Goal: Transaction & Acquisition: Book appointment/travel/reservation

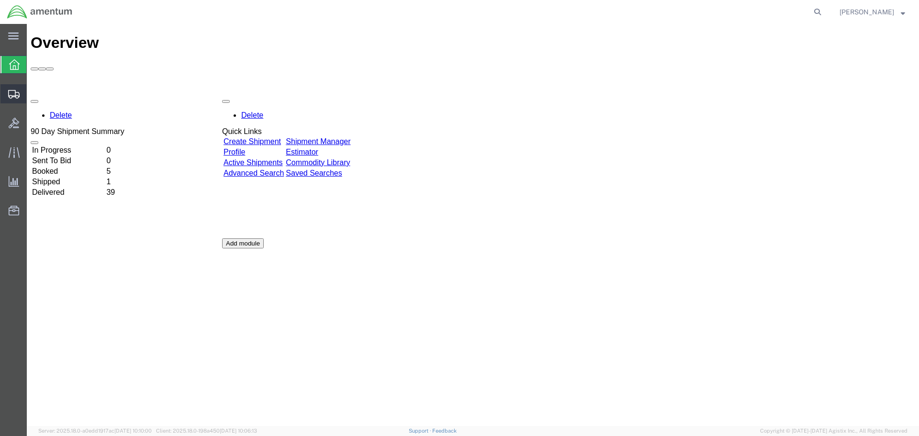
click at [0, 0] on span "Shipment Manager" at bounding box center [0, 0] width 0 height 0
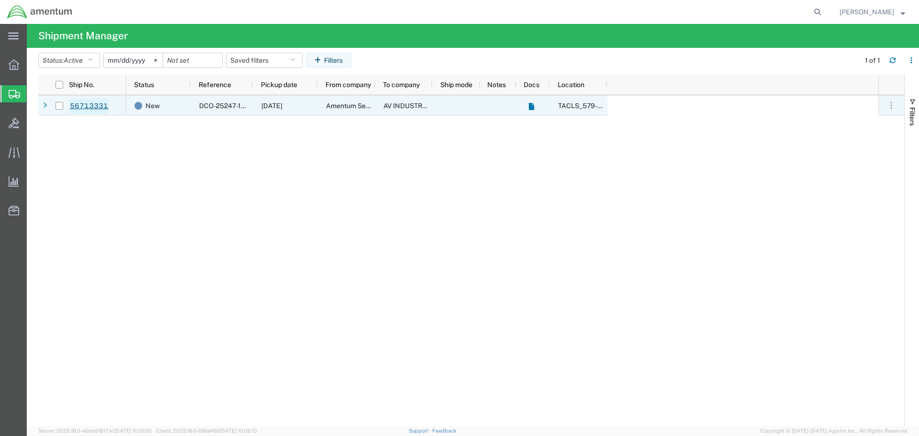
click at [83, 109] on link "56713331" at bounding box center [88, 106] width 39 height 15
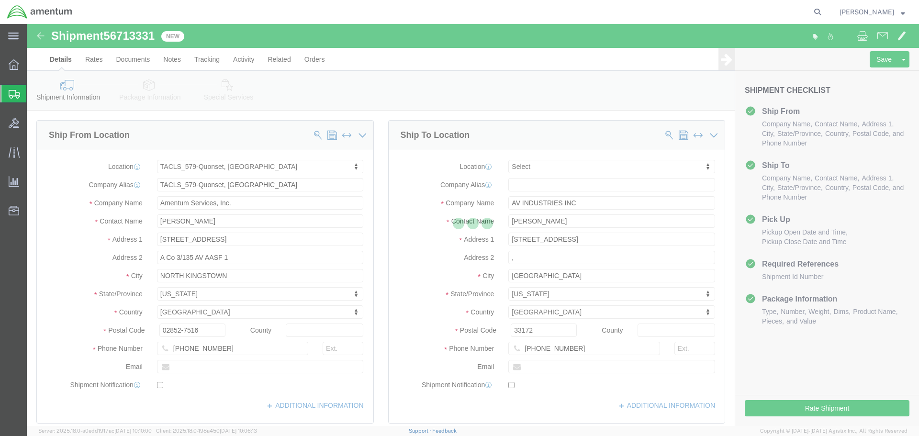
select select "42701"
select select
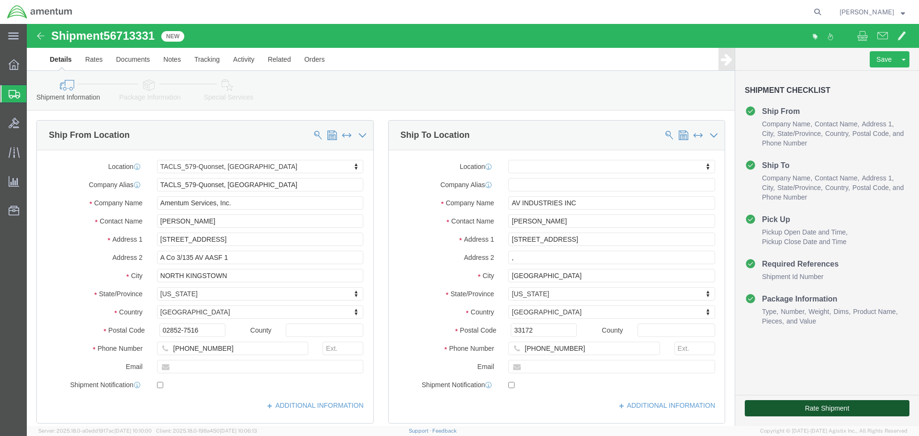
click button "Rate Shipment"
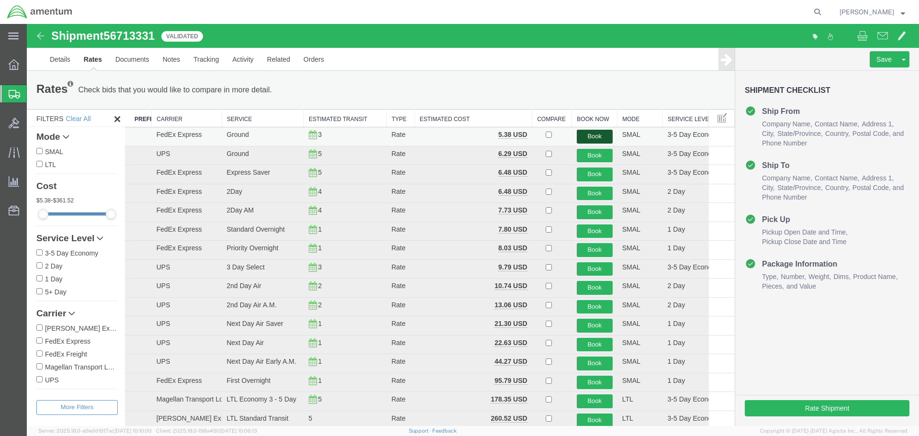
click at [590, 132] on button "Book" at bounding box center [595, 137] width 36 height 14
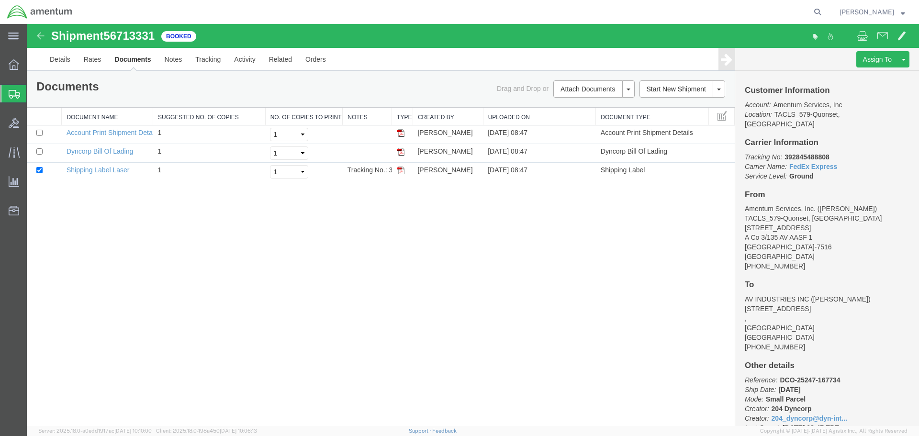
drag, startPoint x: 590, startPoint y: 132, endPoint x: 291, endPoint y: 300, distance: 342.2
click at [291, 300] on div "Shipment 56713331 3 of 3 Booked Details Rates Documents Notes Tracking Activity…" at bounding box center [473, 225] width 892 height 402
click at [93, 172] on link "Shipping Label Laser" at bounding box center [98, 170] width 63 height 8
click at [31, 96] on span "Shipments" at bounding box center [30, 93] width 8 height 19
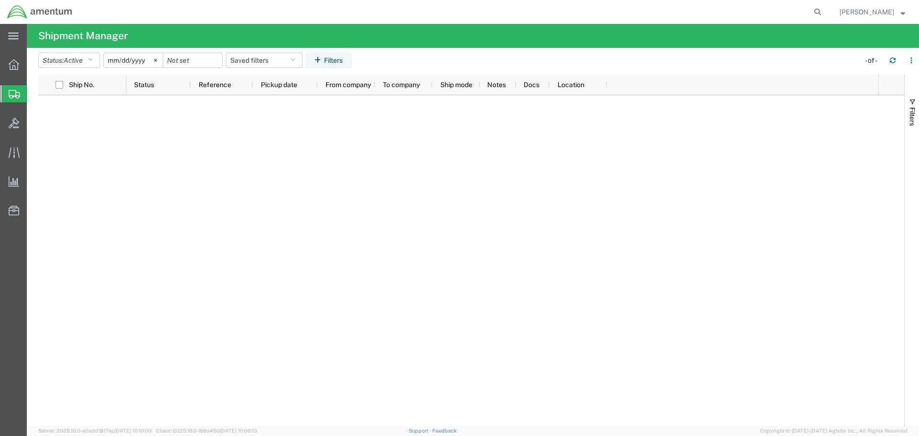
click at [0, 0] on span "Shipment Manager" at bounding box center [0, 0] width 0 height 0
click at [893, 59] on icon "button" at bounding box center [892, 60] width 7 height 7
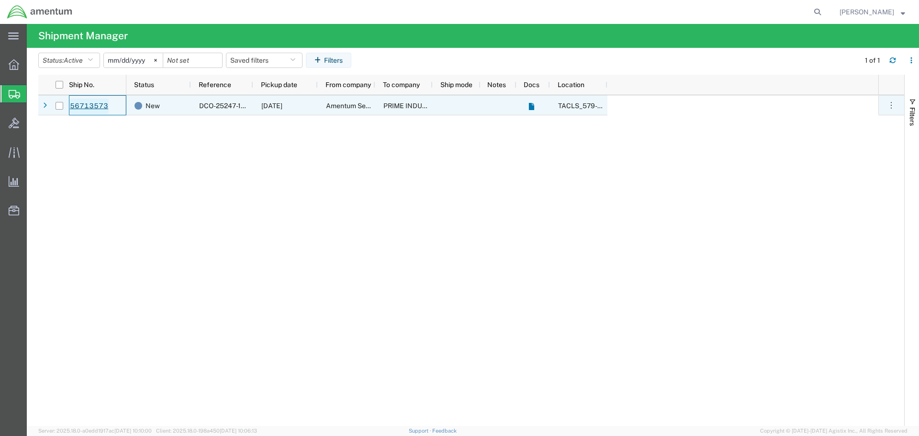
click at [108, 110] on link "56713573" at bounding box center [88, 106] width 39 height 15
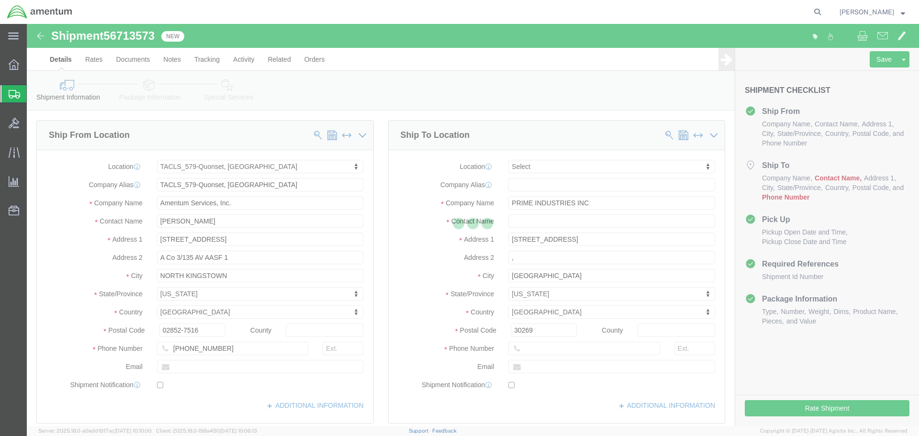
select select "42701"
select select
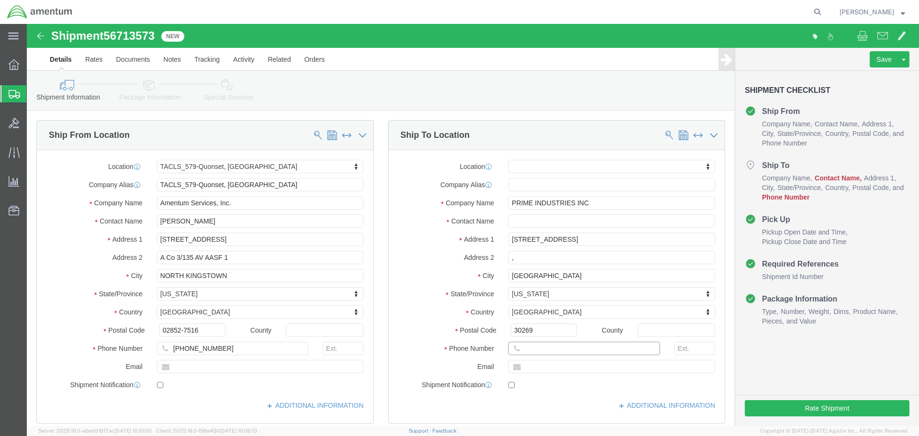
click input "text"
paste input "[PHONE_NUMBER]"
click input "text"
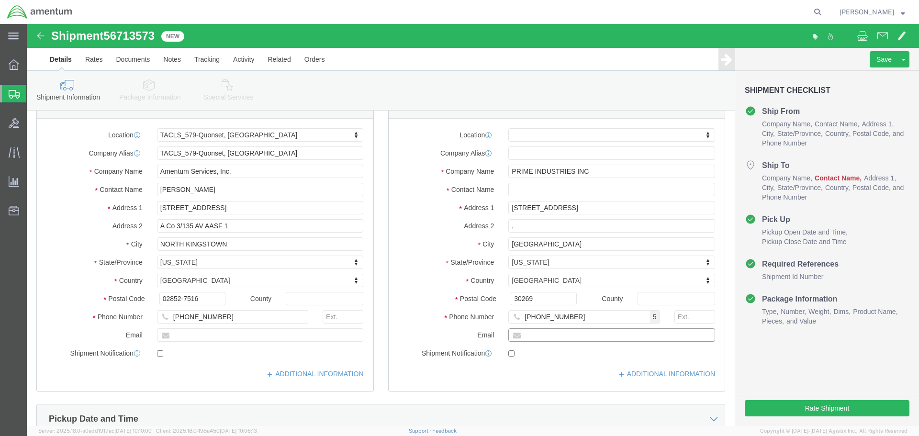
scroll to position [48, 0]
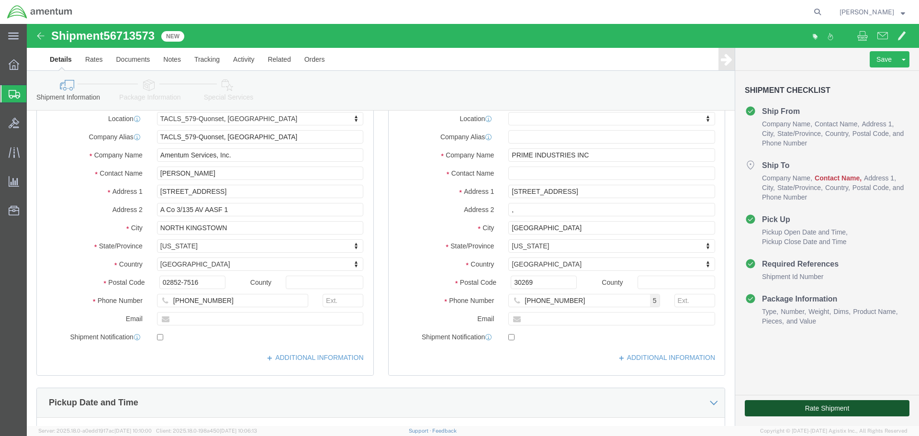
click button "Rate Shipment"
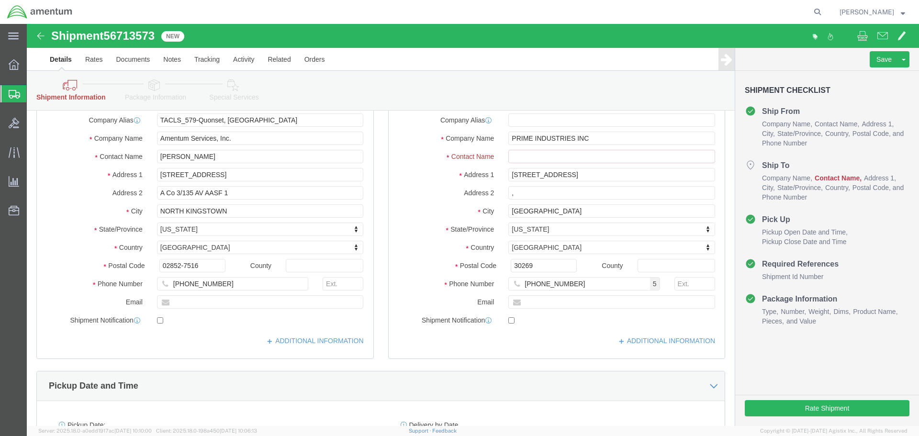
scroll to position [113, 0]
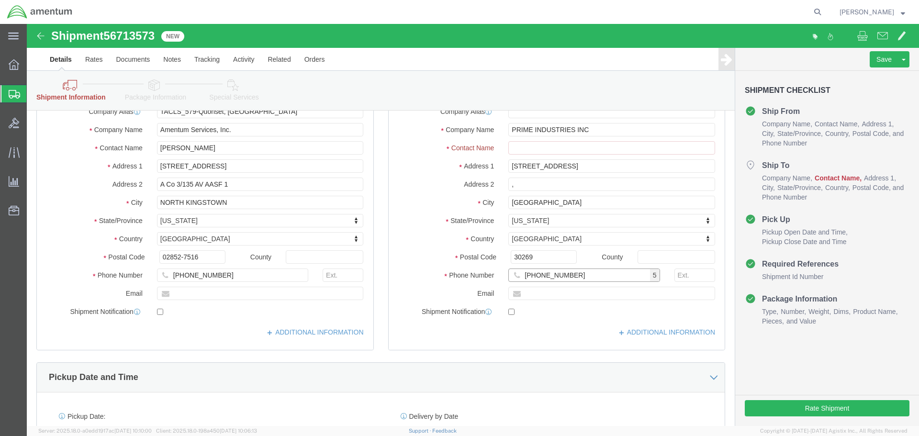
click input "[PHONE_NUMBER]"
type input "[PHONE_NUMBER]"
click button "Rate Shipment"
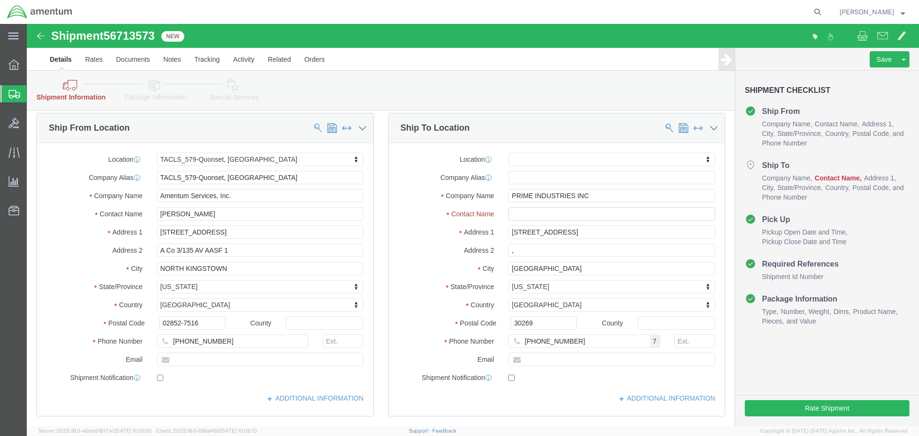
scroll to position [48, 0]
click input "Ship To Location / Contact Name : This field is required."
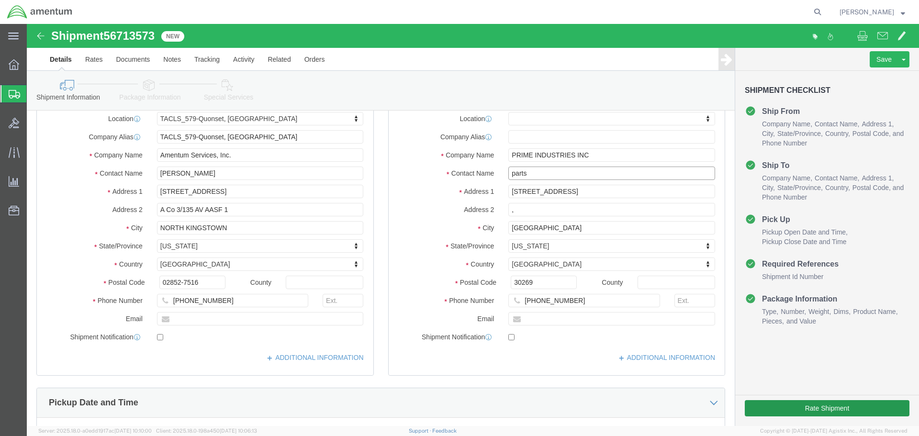
type input "parts"
click button "Rate Shipment"
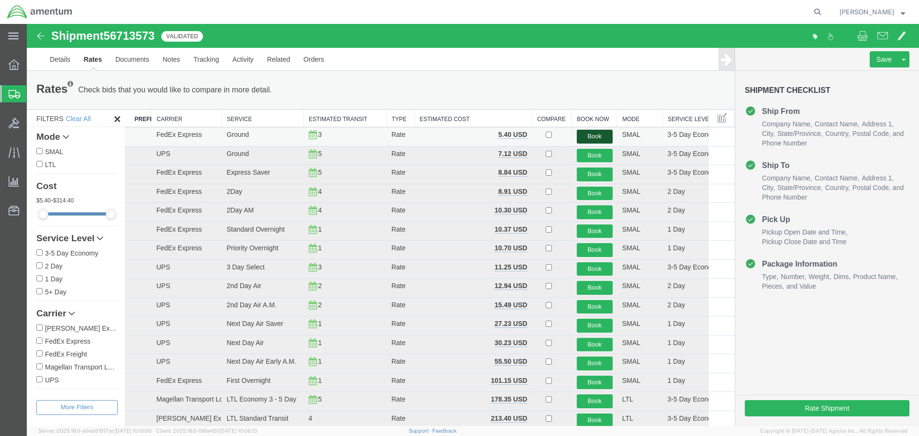
click at [596, 134] on button "Book" at bounding box center [595, 137] width 36 height 14
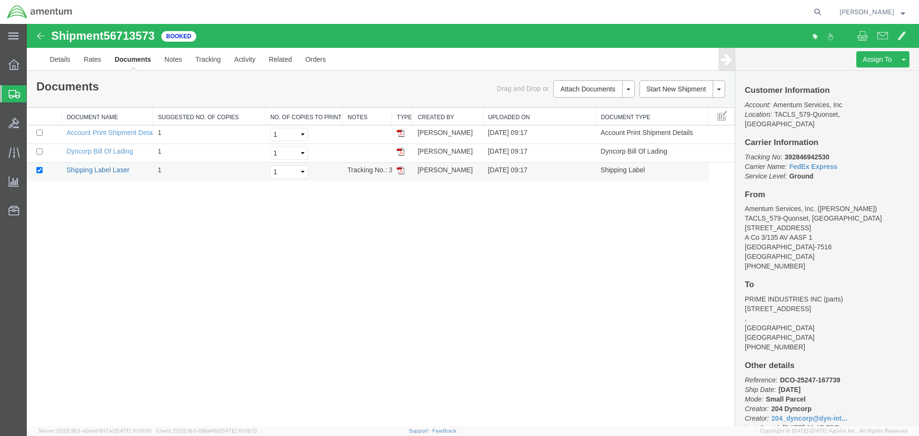
click at [75, 169] on link "Shipping Label Laser" at bounding box center [98, 170] width 63 height 8
click at [0, 0] on span "Shipment Manager" at bounding box center [0, 0] width 0 height 0
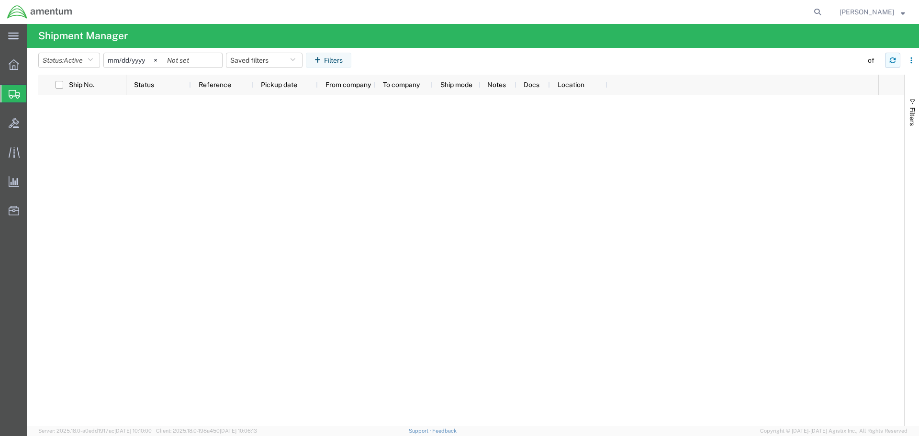
click at [887, 61] on button "button" at bounding box center [892, 60] width 15 height 15
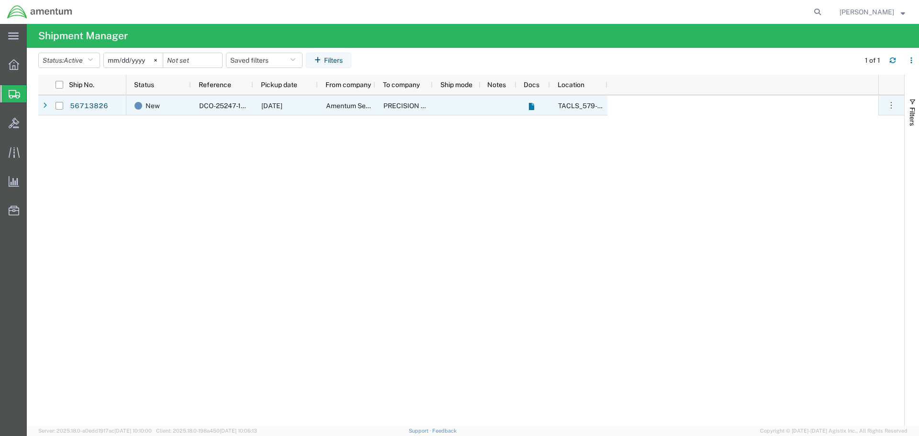
click at [108, 106] on div "56713826" at bounding box center [97, 105] width 57 height 20
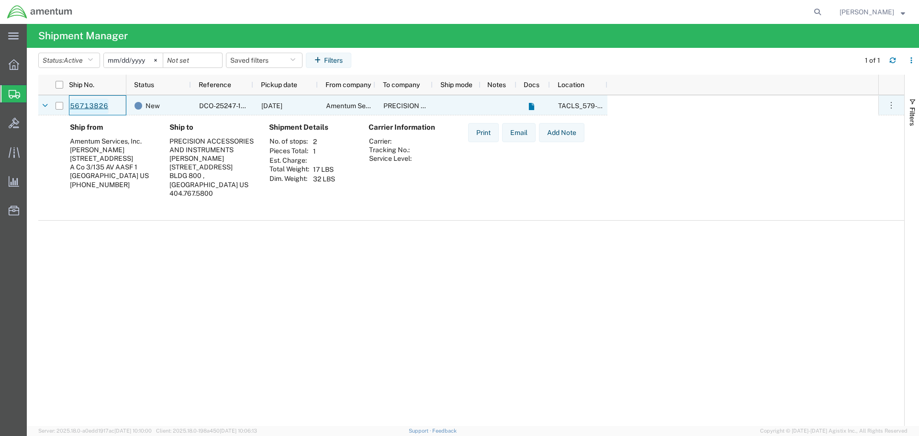
click at [100, 105] on link "56713826" at bounding box center [88, 106] width 39 height 15
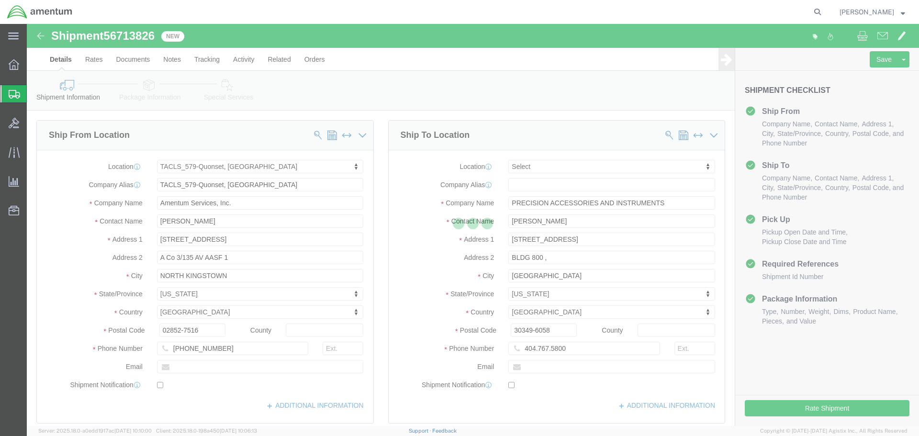
select select "42701"
select select
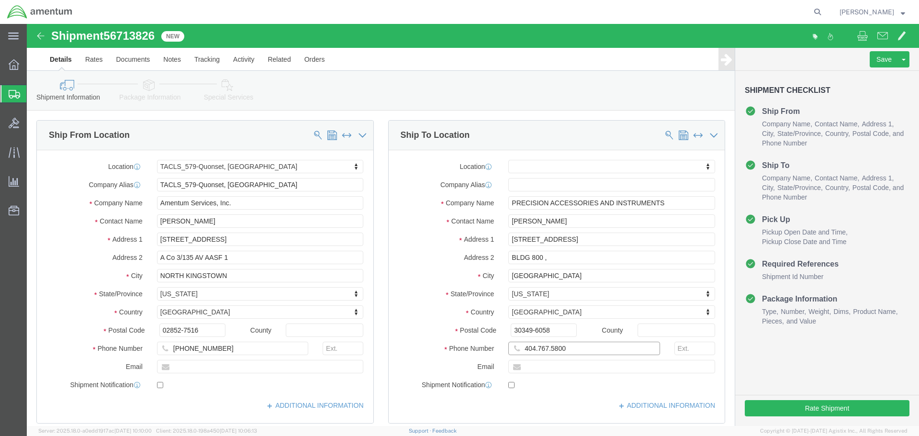
click input "404.767.5800"
click input "404-767.5800"
type input "[PHONE_NUMBER]"
click button "Rate Shipment"
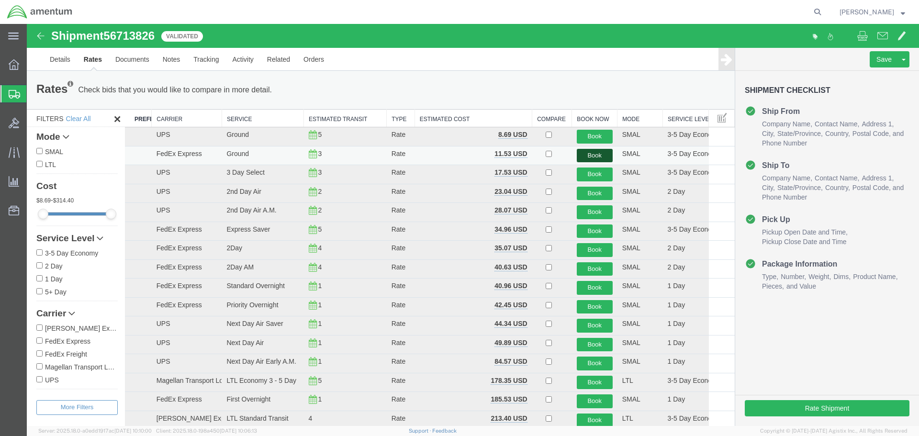
click at [594, 159] on button "Book" at bounding box center [595, 156] width 36 height 14
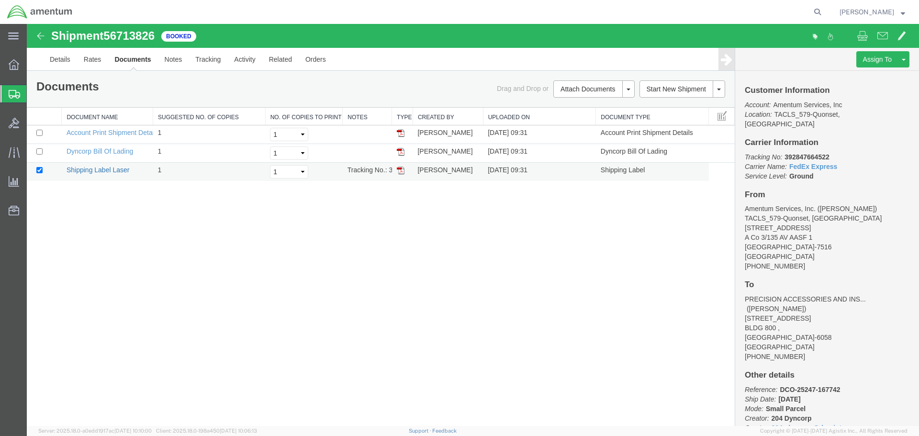
click at [109, 172] on link "Shipping Label Laser" at bounding box center [98, 170] width 63 height 8
